Goal: Transaction & Acquisition: Purchase product/service

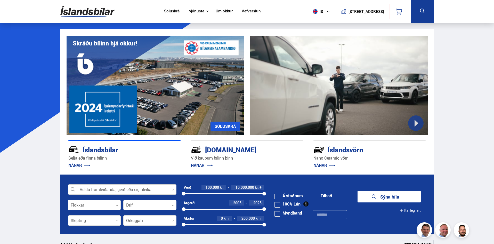
click at [145, 189] on div at bounding box center [122, 190] width 109 height 10
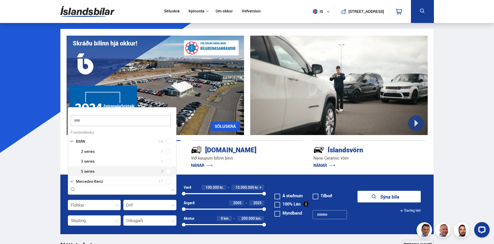
scroll to position [5, 0]
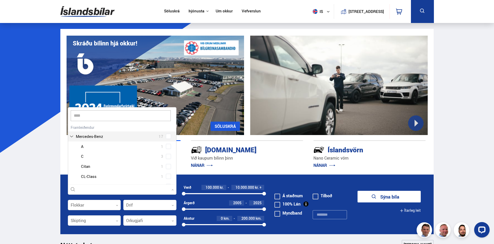
type input "*****"
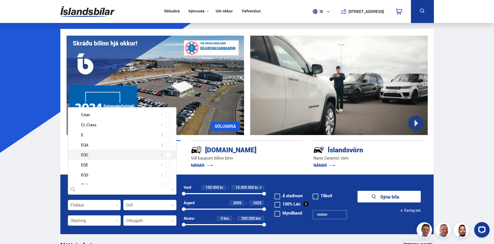
click at [168, 155] on span at bounding box center [169, 155] width 2 height 2
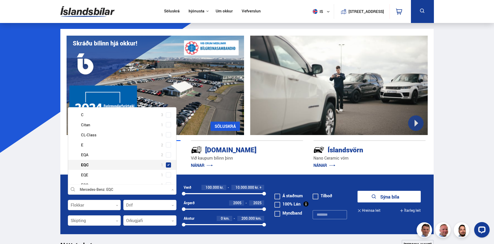
scroll to position [67, 0]
drag, startPoint x: 467, startPoint y: 177, endPoint x: 458, endPoint y: 182, distance: 10.7
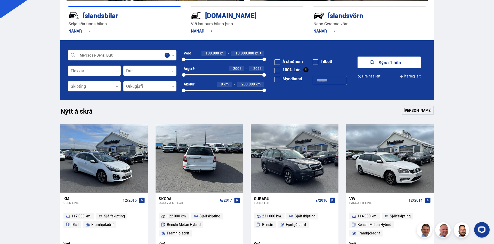
scroll to position [181, 0]
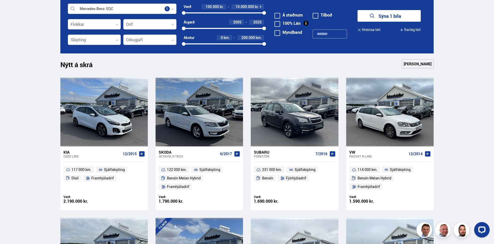
click at [400, 18] on button "Sýna 1 bíla" at bounding box center [389, 16] width 63 height 12
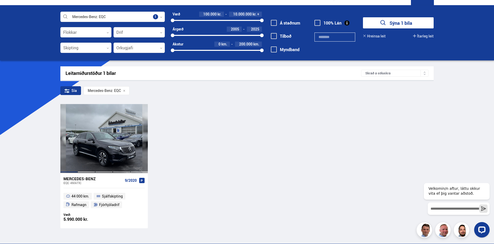
scroll to position [26, 0]
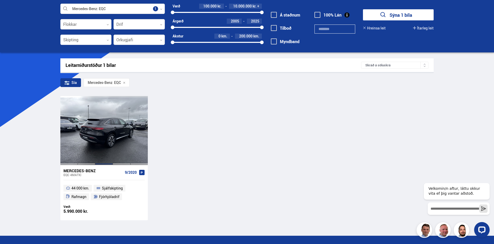
click at [109, 137] on div at bounding box center [104, 130] width 18 height 69
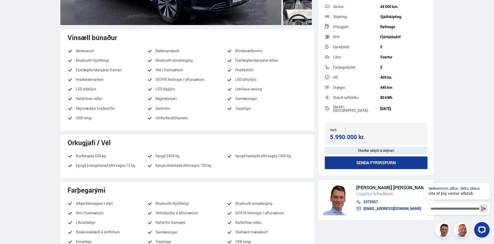
scroll to position [155, 0]
